Goal: Information Seeking & Learning: Learn about a topic

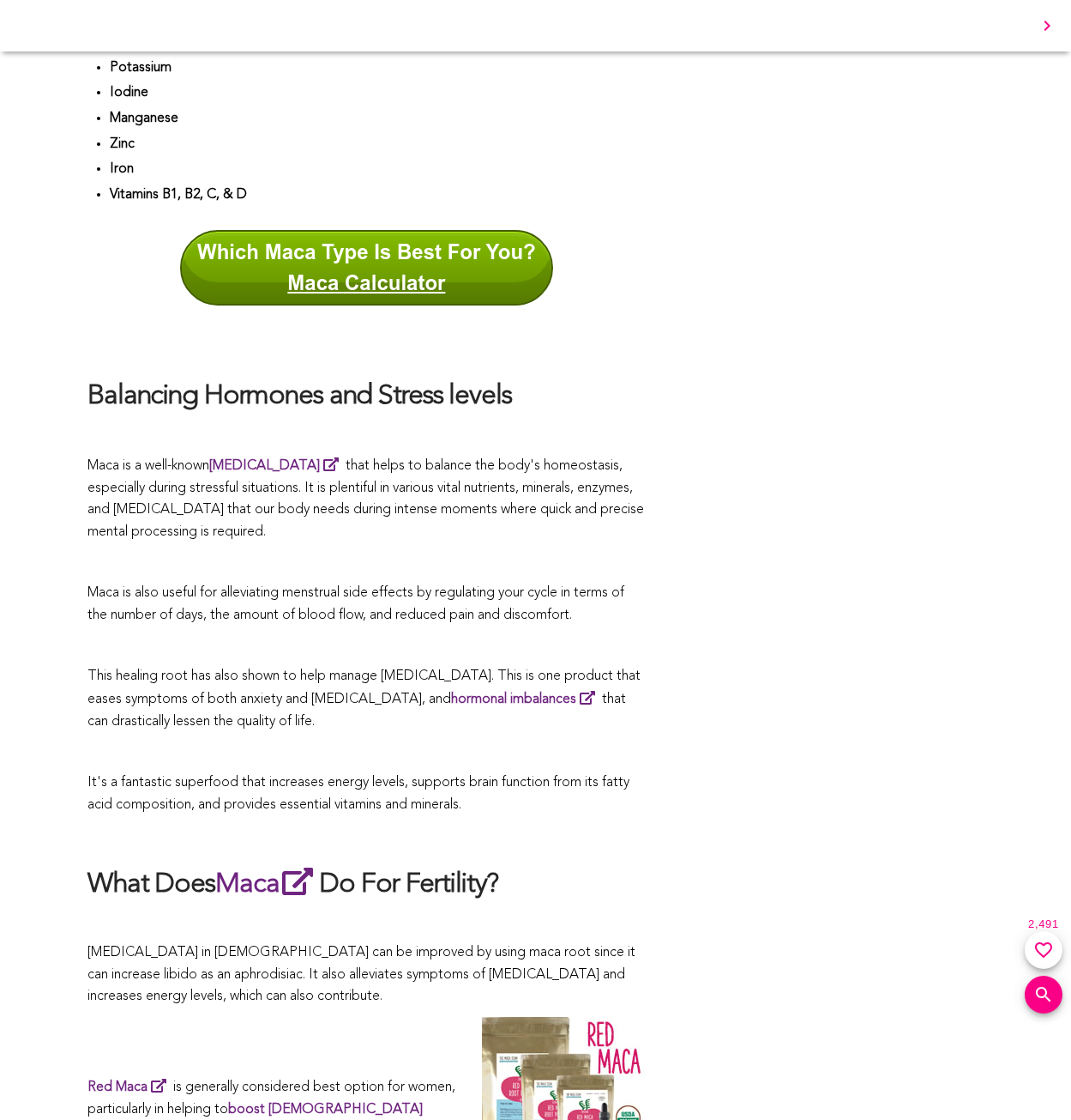
scroll to position [556, 0]
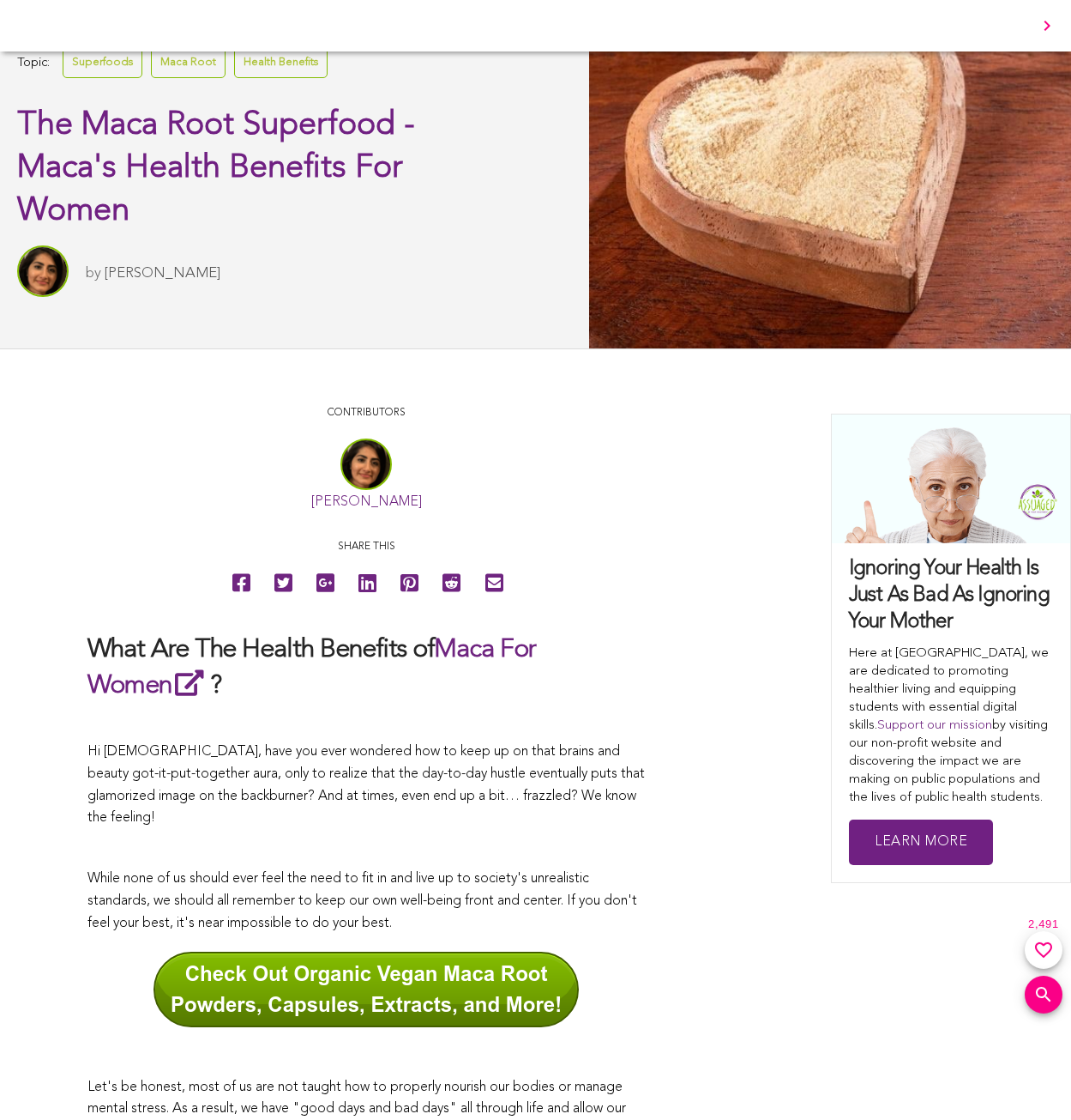
click at [149, 272] on link "Sitara Darvish" at bounding box center [162, 273] width 116 height 15
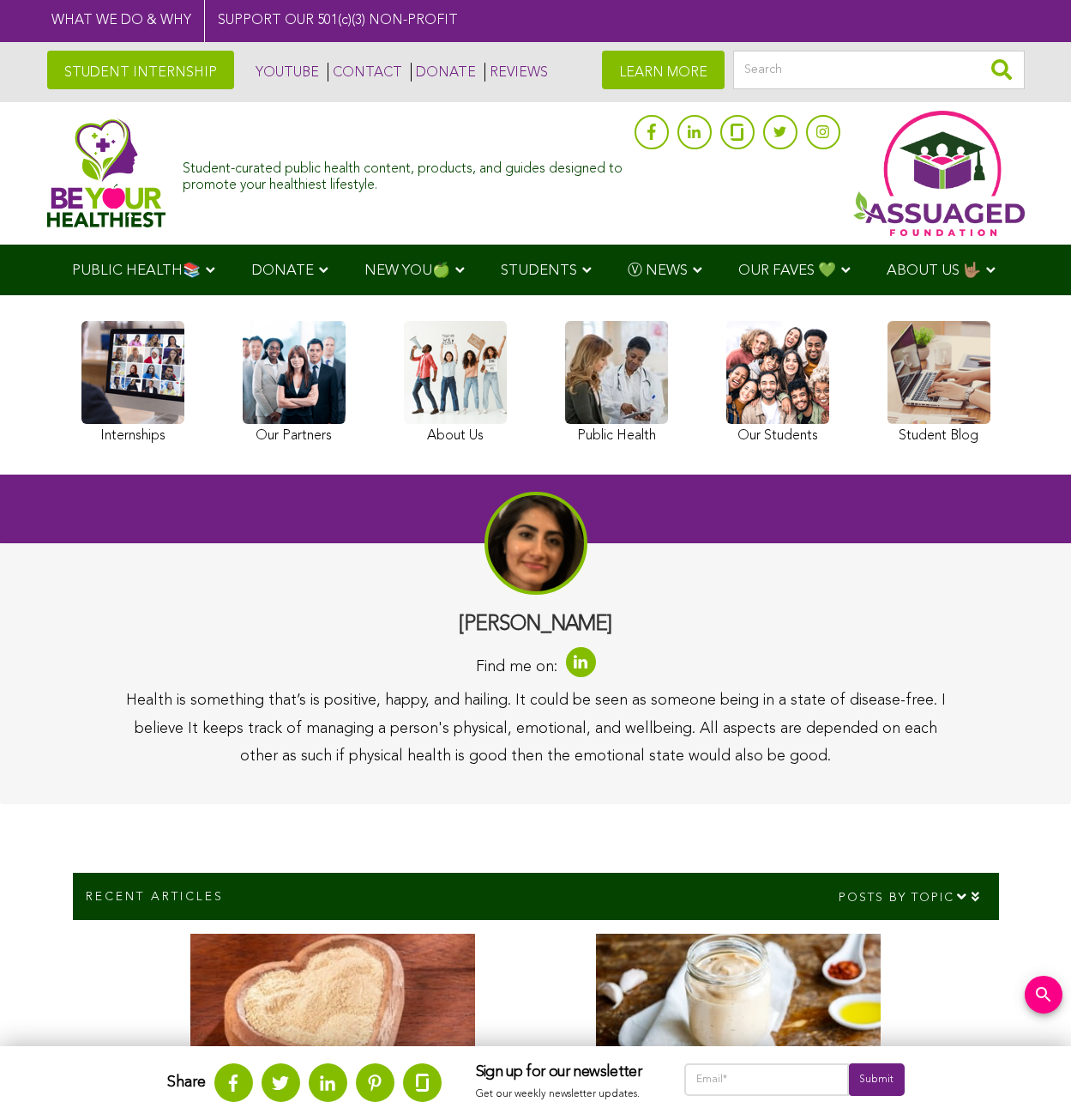
click at [778, 384] on link at bounding box center [778, 385] width 103 height 128
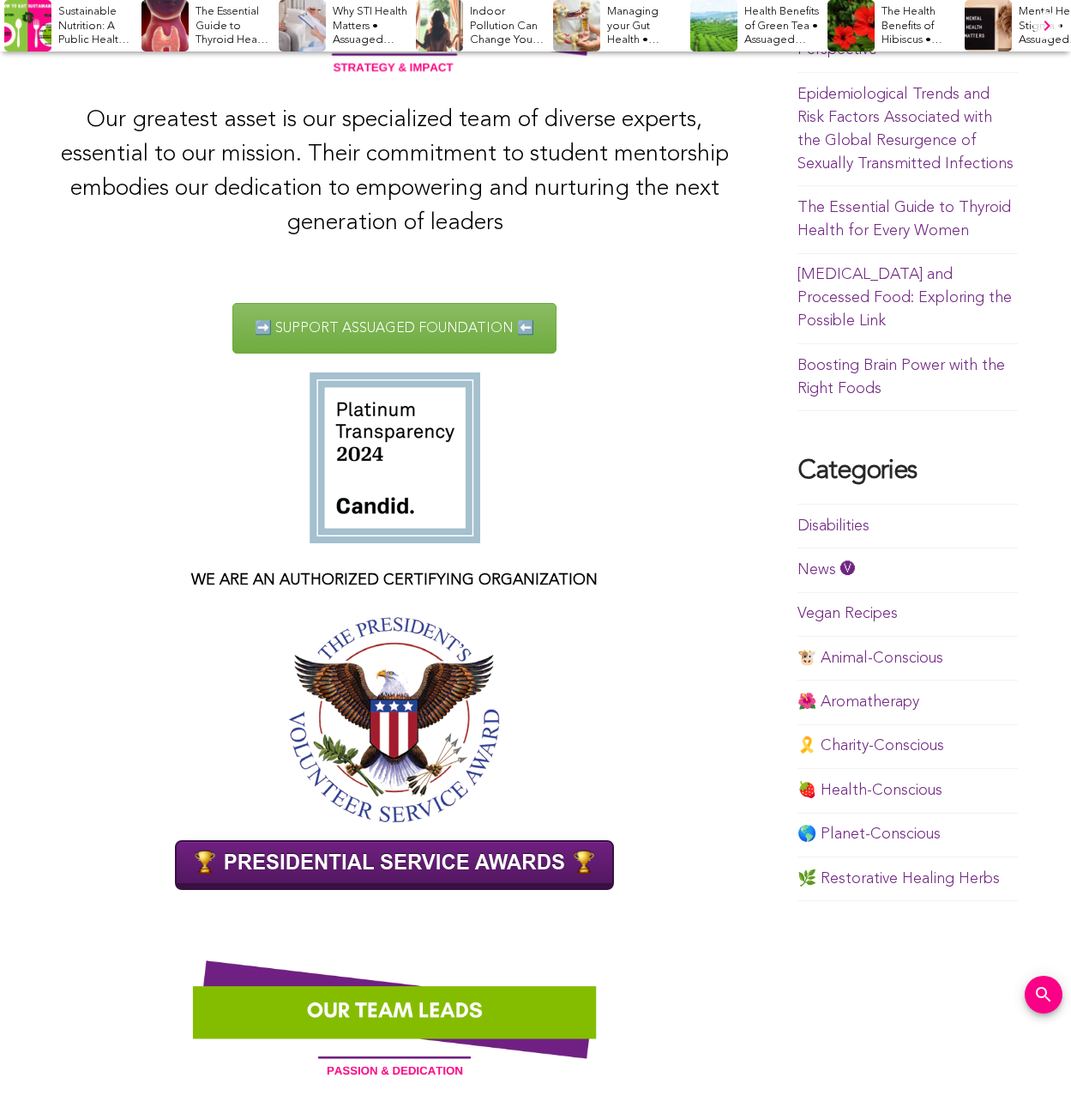
scroll to position [483, 0]
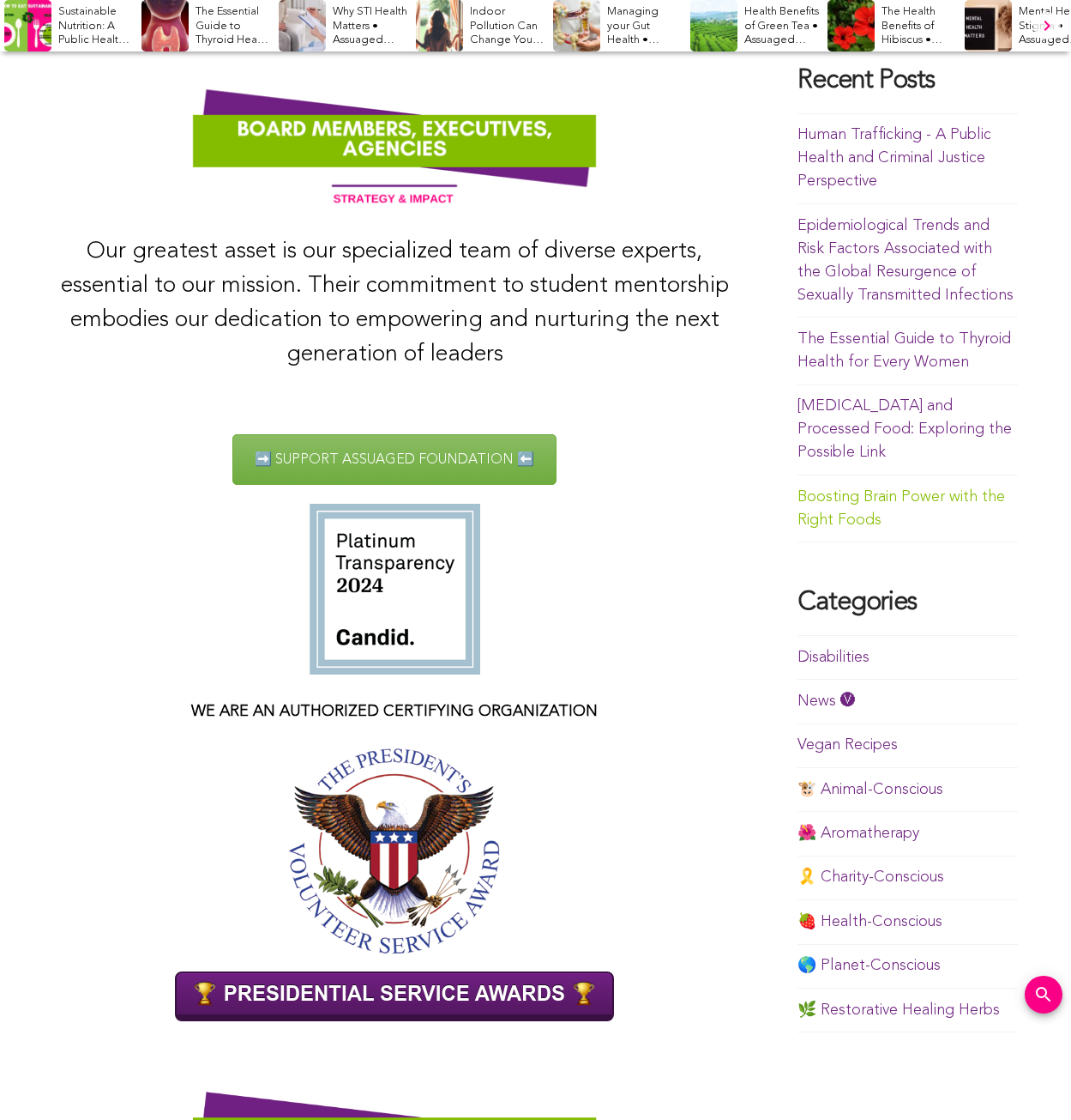
click at [901, 489] on link "Boosting Brain Power with the Right Foods" at bounding box center [901, 508] width 208 height 38
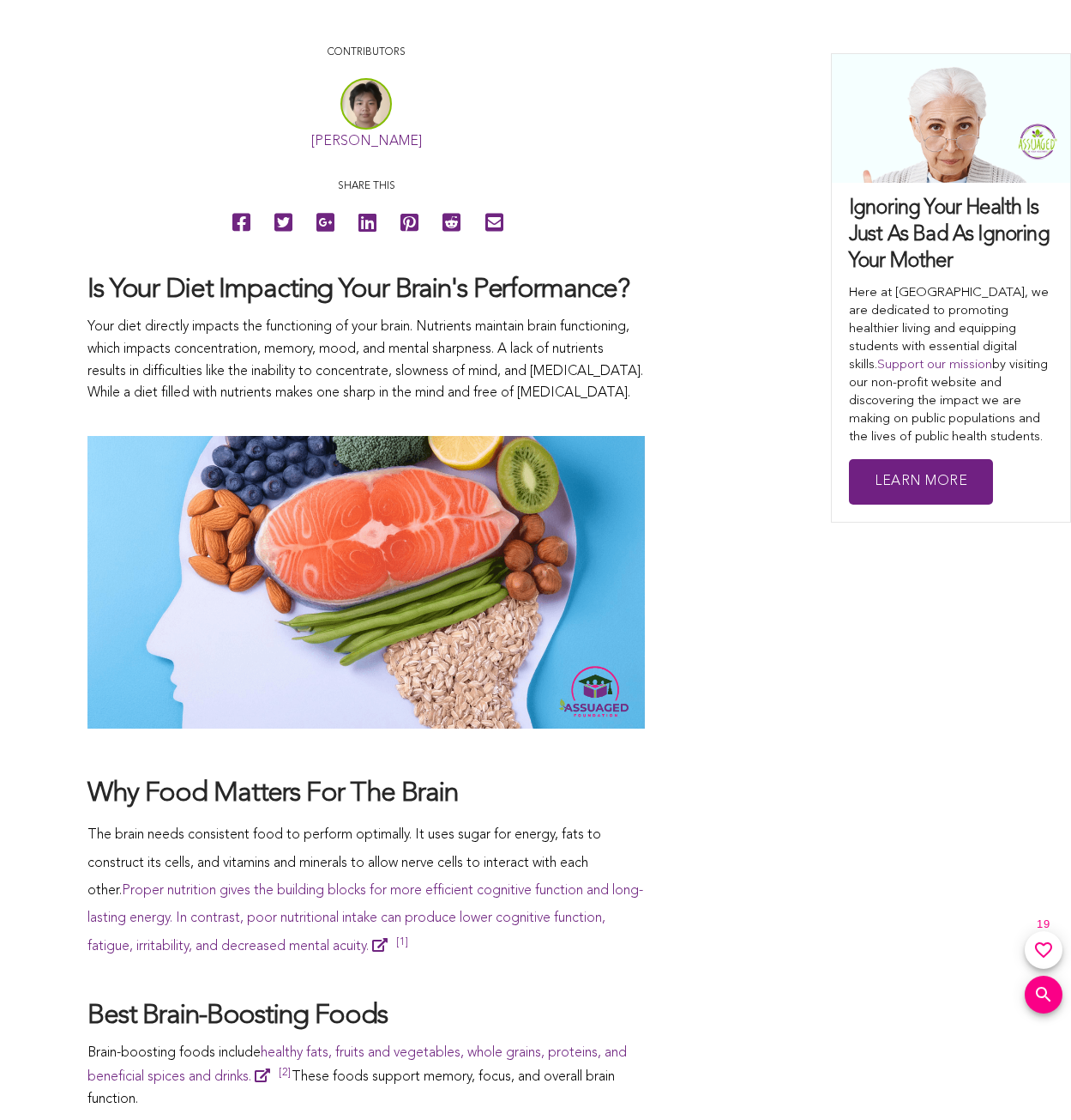
scroll to position [161, 0]
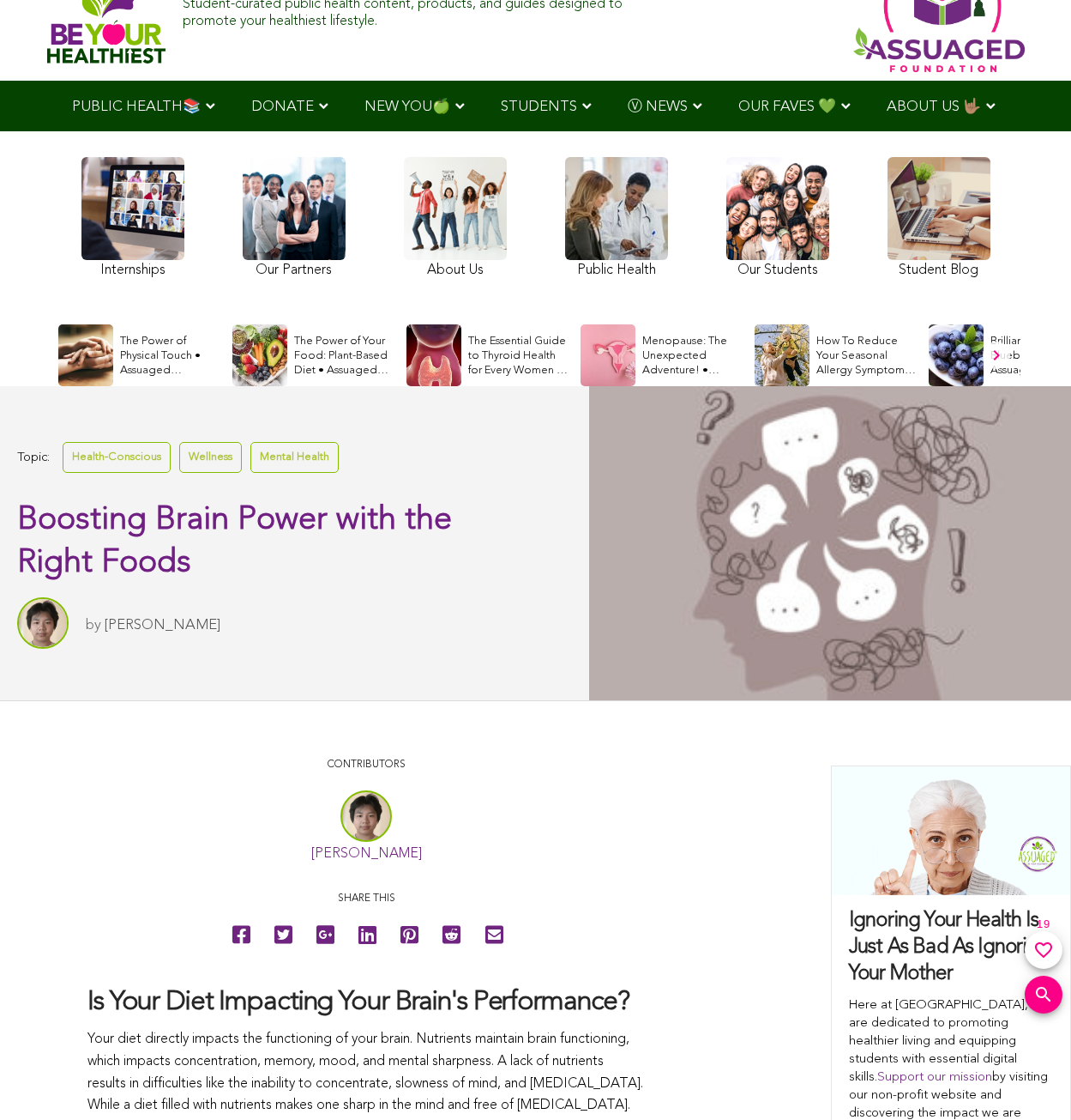
click at [293, 218] on link at bounding box center [294, 219] width 103 height 125
